Goal: Task Accomplishment & Management: Use online tool/utility

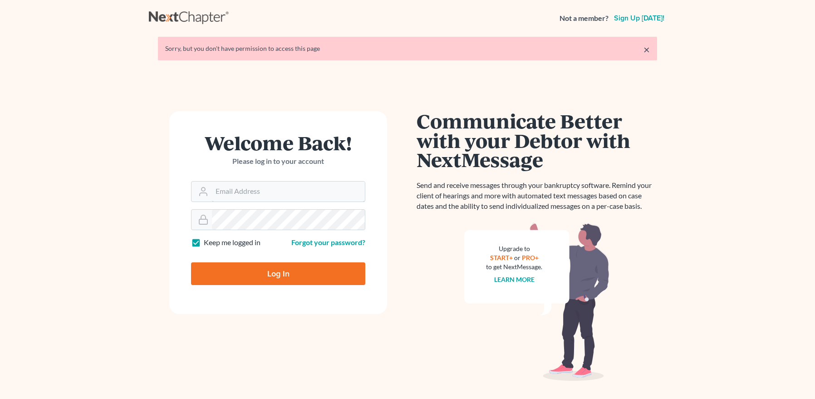
type input "mpaulberkenlaw@gmail.com"
click at [269, 277] on input "Log In" at bounding box center [278, 273] width 174 height 23
type input "Thinking..."
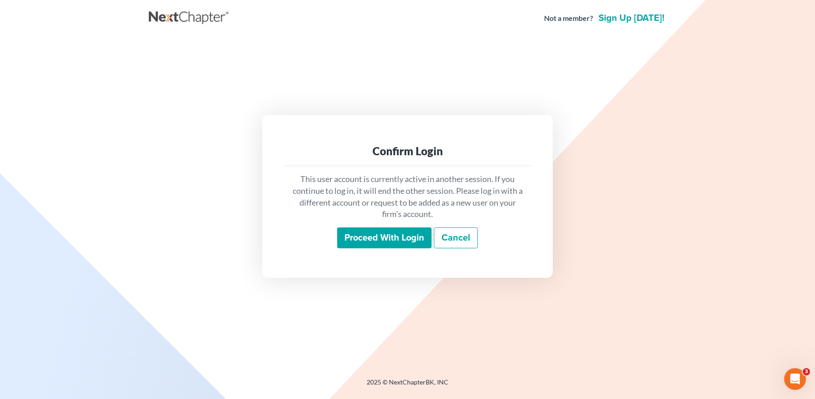
click at [371, 239] on input "Proceed with login" at bounding box center [384, 237] width 94 height 21
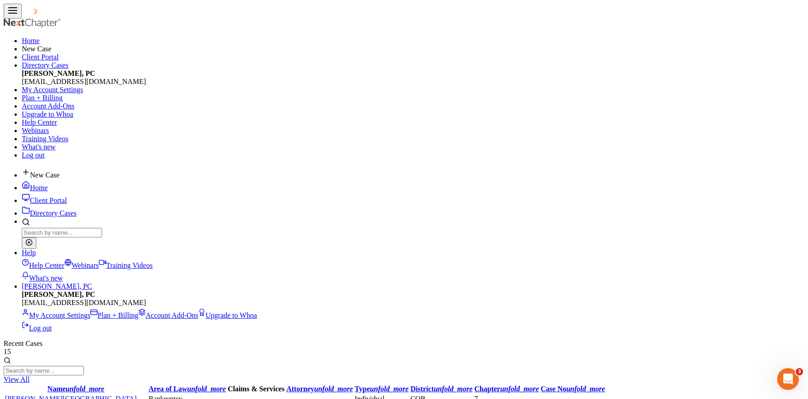
click at [84, 366] on input "search" at bounding box center [44, 371] width 80 height 10
type input "vera"
click at [51, 395] on link "Vera, Clovis & Brittani" at bounding box center [67, 399] width 125 height 8
